Goal: Information Seeking & Learning: Check status

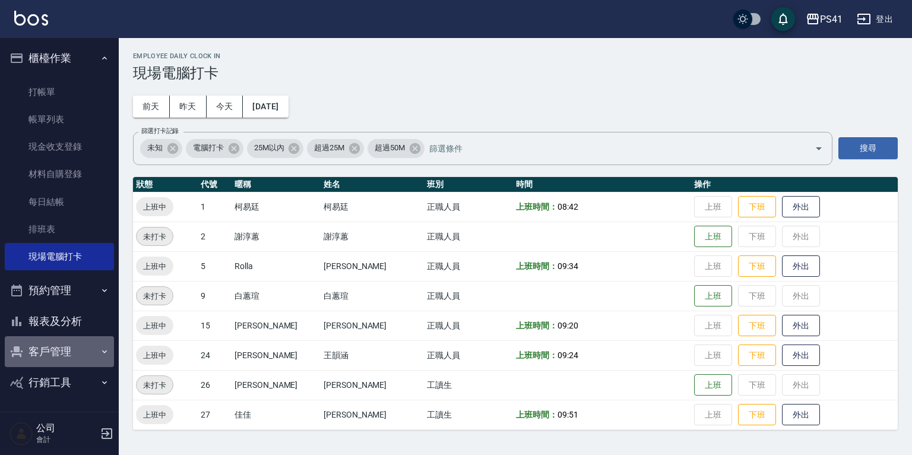
click at [53, 355] on button "客戶管理" at bounding box center [59, 351] width 109 height 31
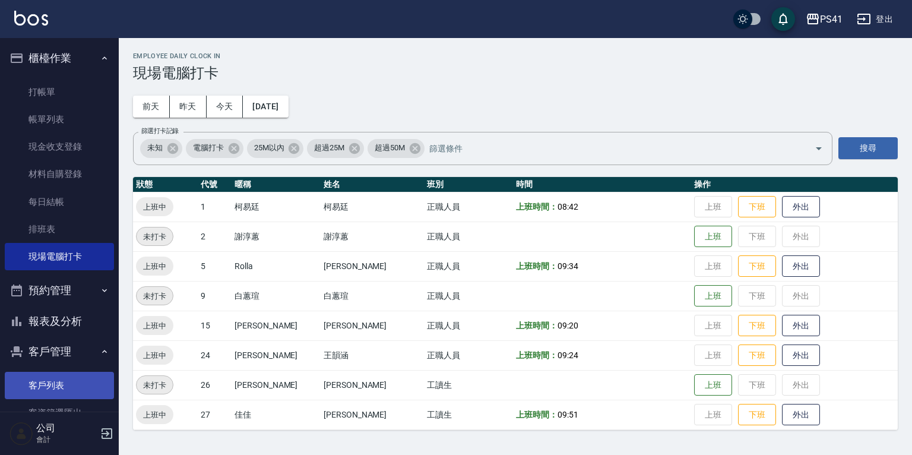
click at [65, 381] on link "客戶列表" at bounding box center [59, 385] width 109 height 27
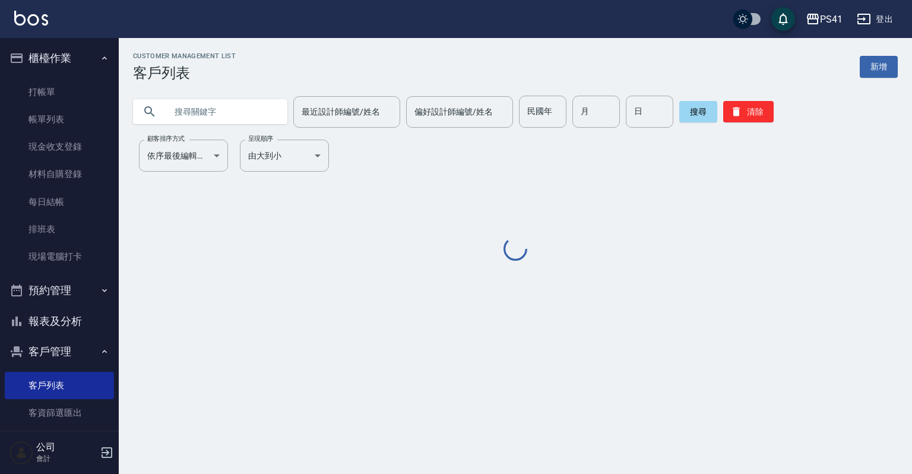
click at [225, 109] on input "text" at bounding box center [222, 112] width 112 height 32
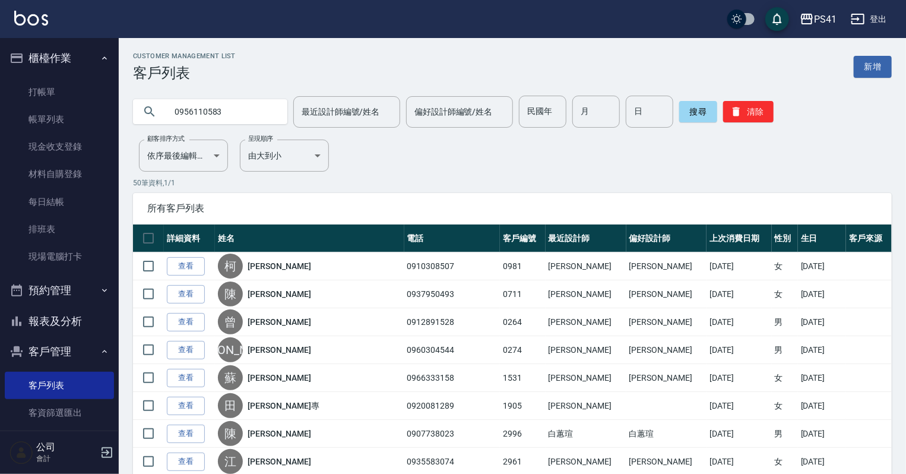
type input "0956110583"
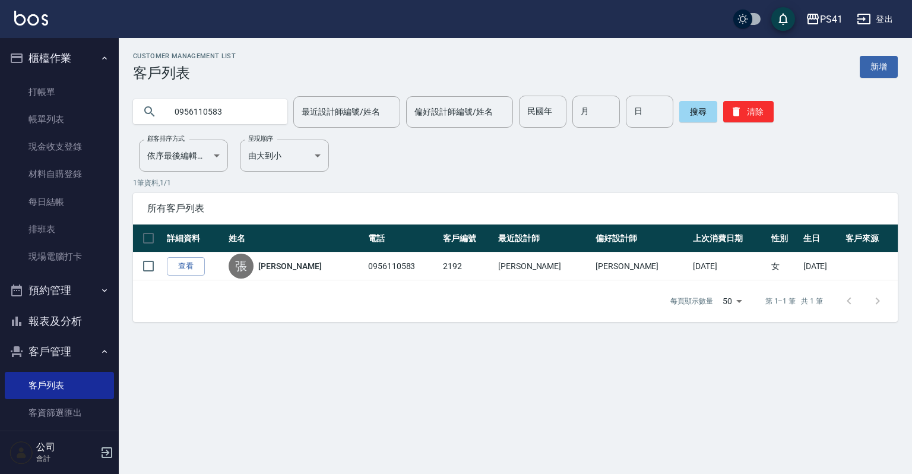
drag, startPoint x: 232, startPoint y: 103, endPoint x: 0, endPoint y: 72, distance: 234.3
click at [44, 88] on div "PS41 登出 櫃檯作業 打帳單 帳單列表 現金收支登錄 材料自購登錄 每日結帳 排班表 現場電腦打卡 預約管理 預約管理 單日預約紀錄 單週預約紀錄 報表及…" at bounding box center [456, 237] width 912 height 474
type input "陳佩君"
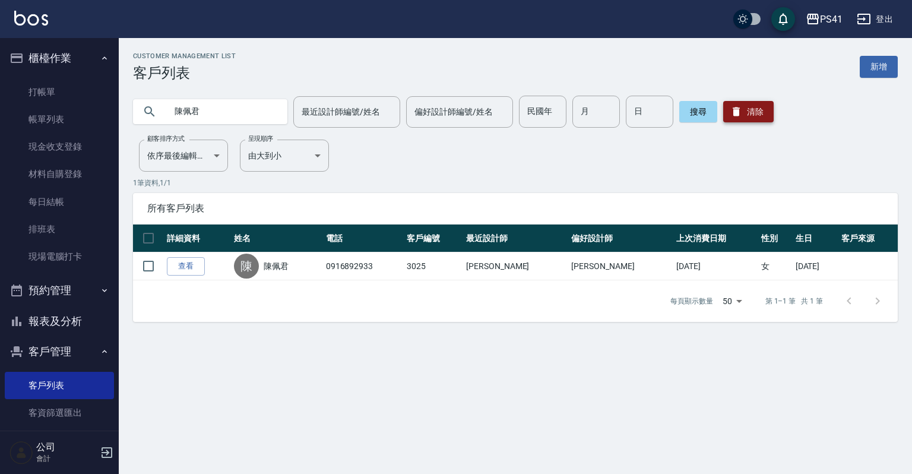
click at [758, 115] on button "清除" at bounding box center [748, 111] width 50 height 21
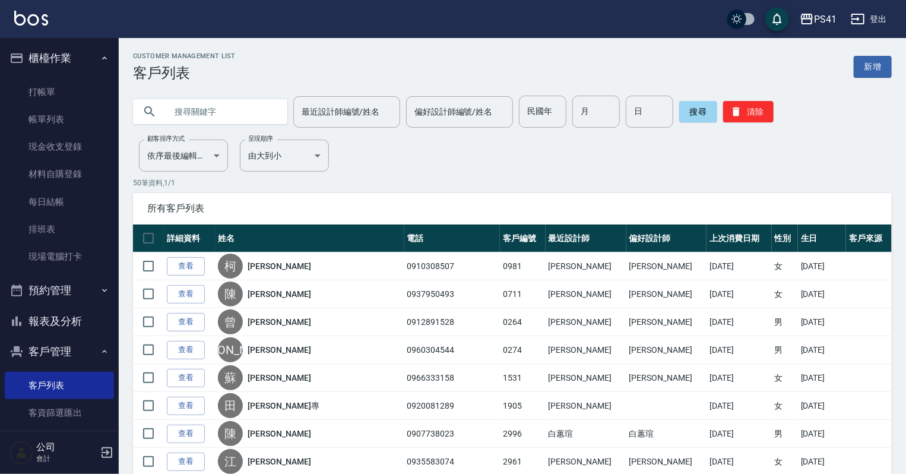
click at [238, 114] on input "text" at bounding box center [222, 112] width 112 height 32
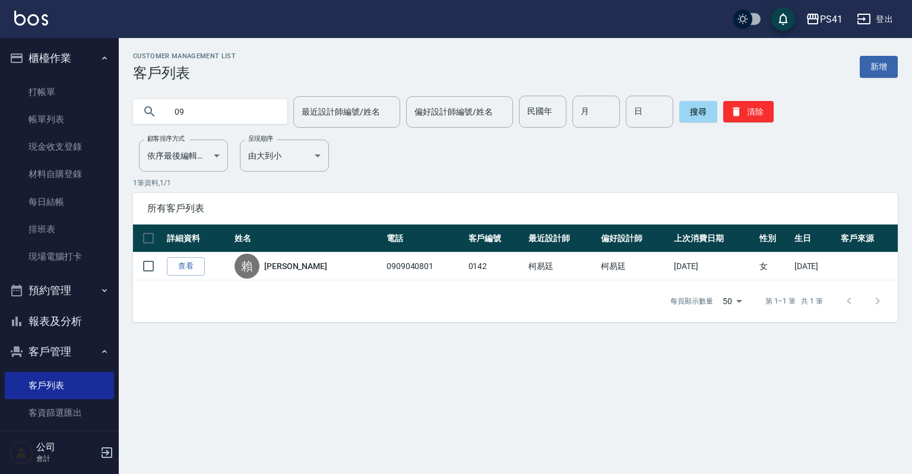
type input "0"
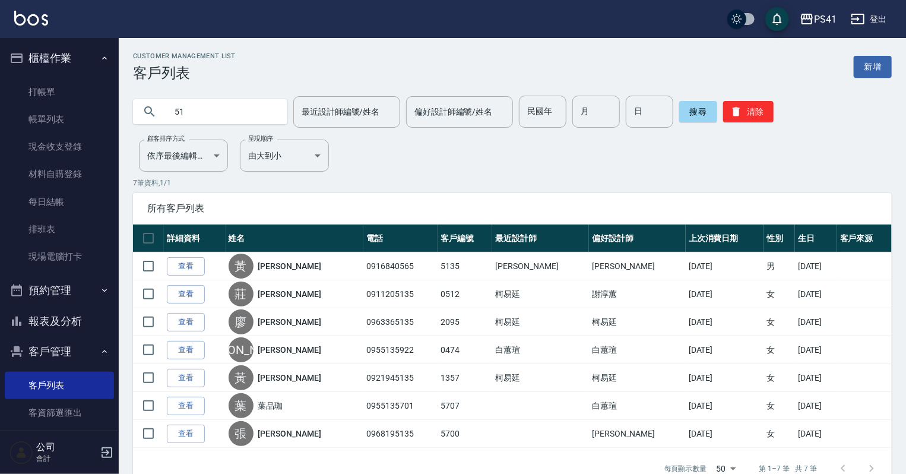
type input "5"
click at [49, 323] on button "報表及分析" at bounding box center [59, 321] width 109 height 31
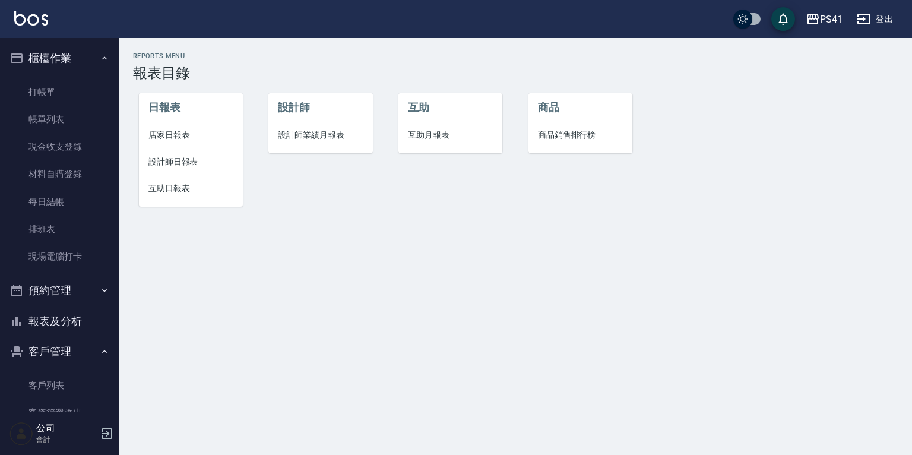
click at [168, 160] on span "設計師日報表" at bounding box center [190, 162] width 85 height 12
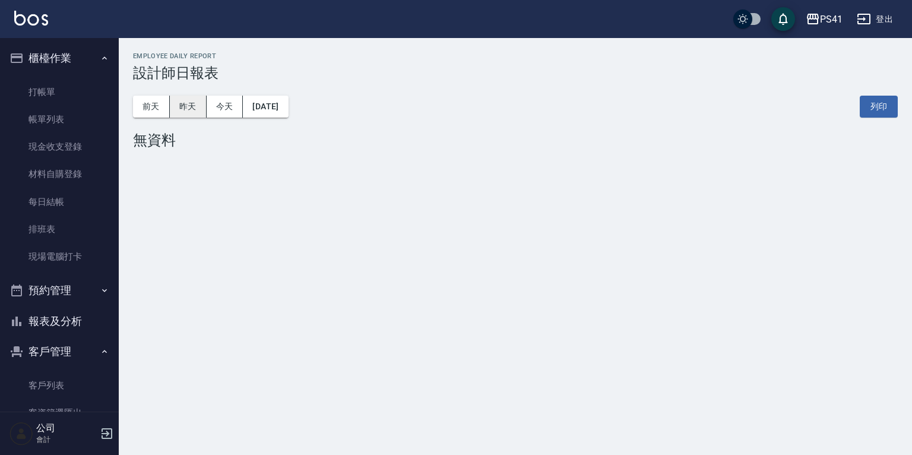
click at [199, 108] on button "昨天" at bounding box center [188, 107] width 37 height 22
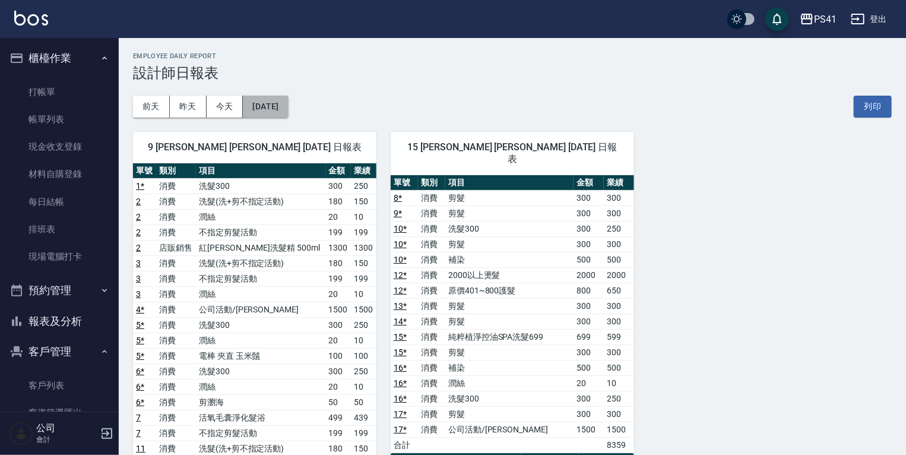
click at [274, 98] on button "[DATE]" at bounding box center [265, 107] width 45 height 22
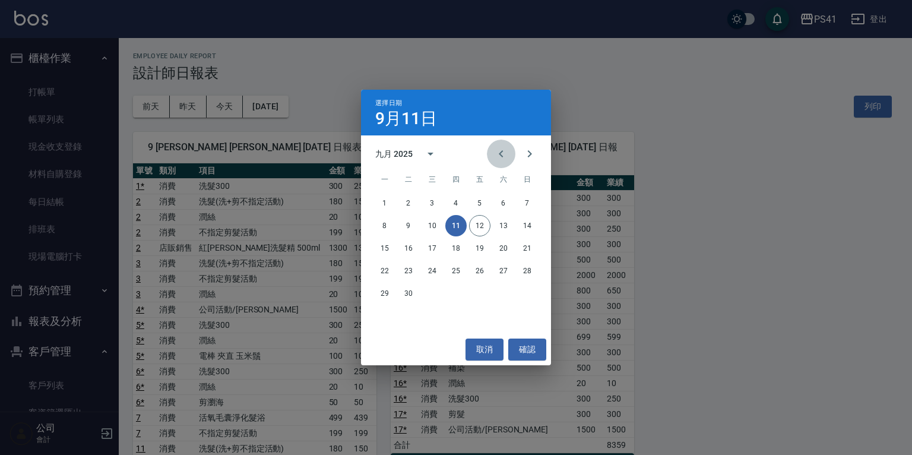
click at [499, 155] on icon "Previous month" at bounding box center [501, 154] width 14 height 14
click at [383, 248] on button "11" at bounding box center [384, 248] width 21 height 21
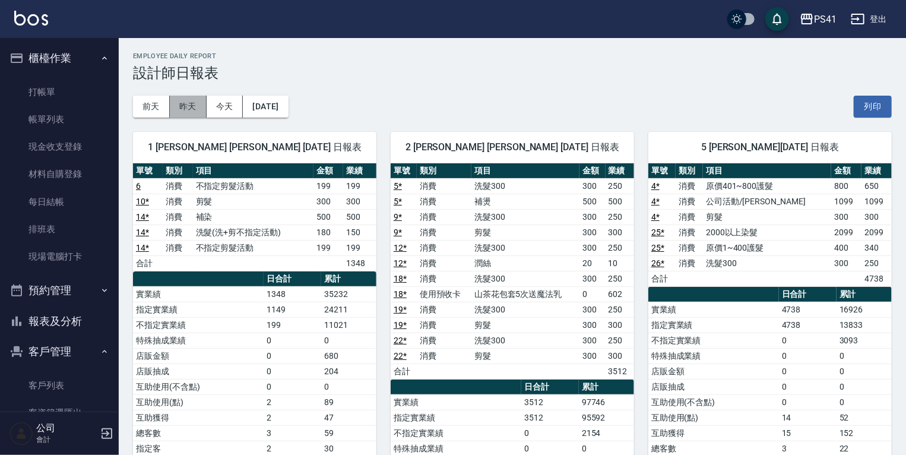
click at [191, 112] on button "昨天" at bounding box center [188, 107] width 37 height 22
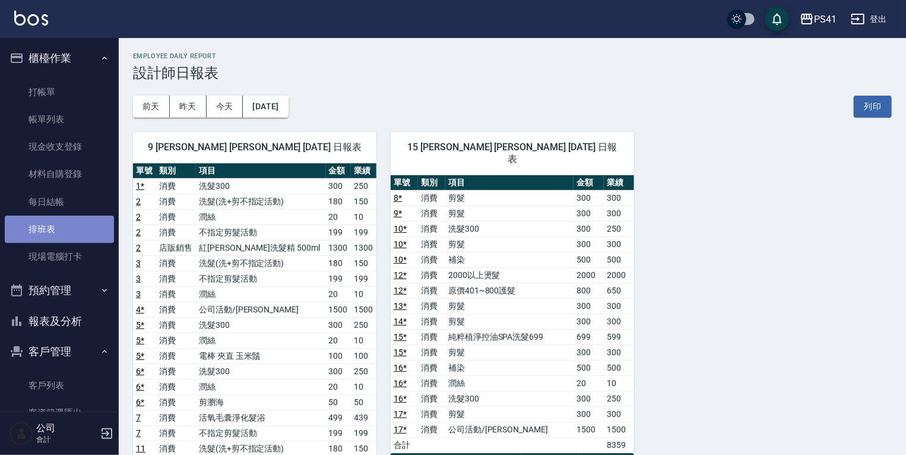
click at [66, 228] on link "排班表" at bounding box center [59, 229] width 109 height 27
